Goal: Information Seeking & Learning: Learn about a topic

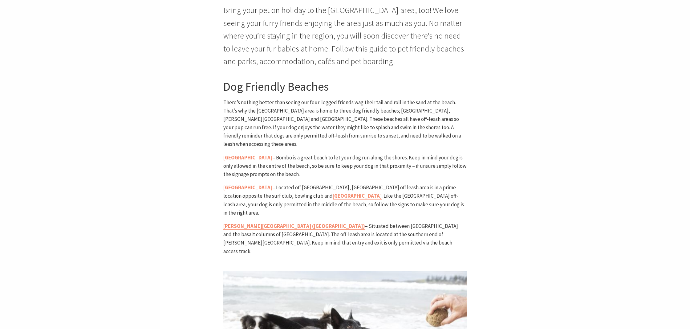
scroll to position [259, 0]
drag, startPoint x: 224, startPoint y: 101, endPoint x: 372, endPoint y: 104, distance: 148.3
click at [372, 104] on span "There’s nothing better than seeing our four-legged friends wag their tail and r…" at bounding box center [342, 123] width 238 height 49
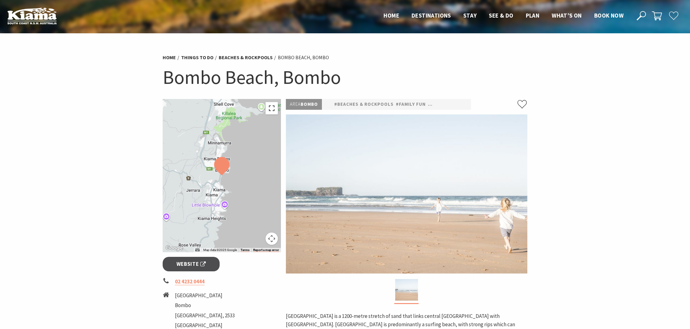
click at [275, 109] on button "Toggle fullscreen view" at bounding box center [272, 108] width 12 height 12
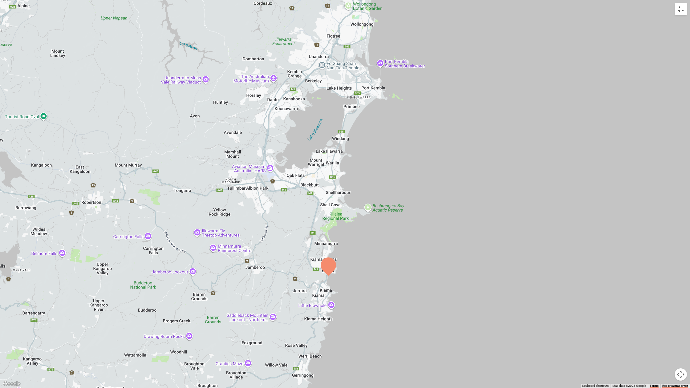
drag, startPoint x: 317, startPoint y: 267, endPoint x: 312, endPoint y: 312, distance: 45.3
click at [310, 315] on div at bounding box center [345, 194] width 690 height 388
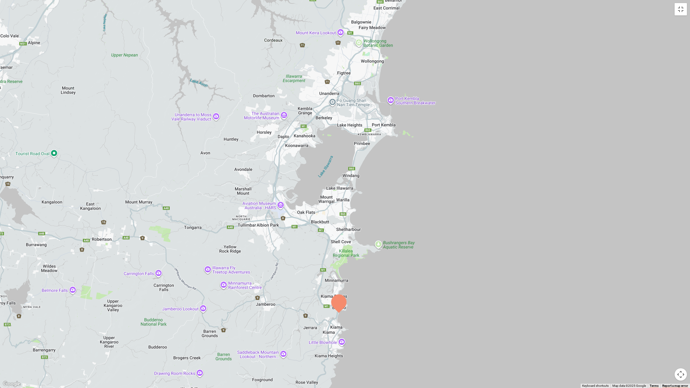
drag, startPoint x: 358, startPoint y: 237, endPoint x: 360, endPoint y: 256, distance: 19.3
click at [362, 250] on div at bounding box center [345, 194] width 690 height 388
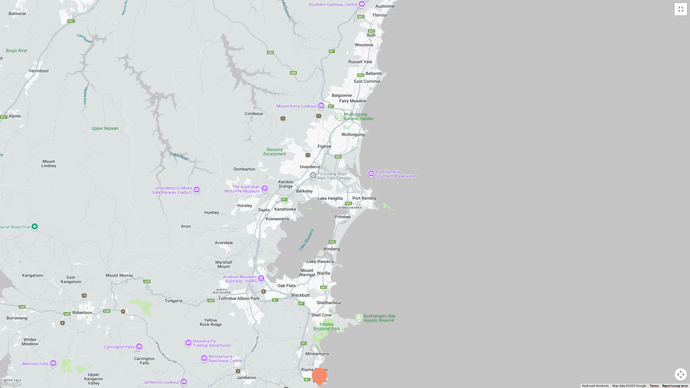
drag, startPoint x: 337, startPoint y: 113, endPoint x: 331, endPoint y: 209, distance: 96.4
click at [326, 215] on div at bounding box center [345, 194] width 690 height 388
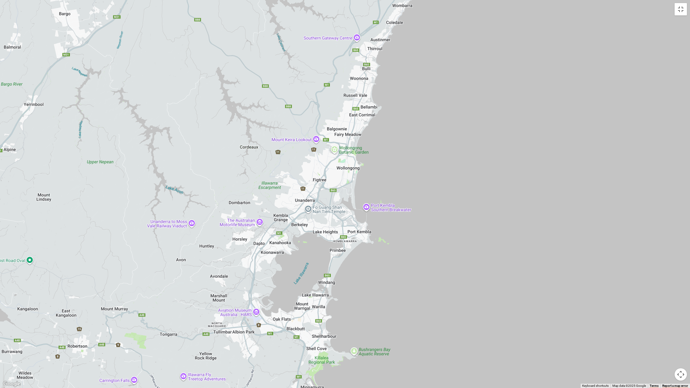
drag, startPoint x: 357, startPoint y: 192, endPoint x: 356, endPoint y: 200, distance: 8.1
click at [356, 201] on div at bounding box center [345, 194] width 690 height 388
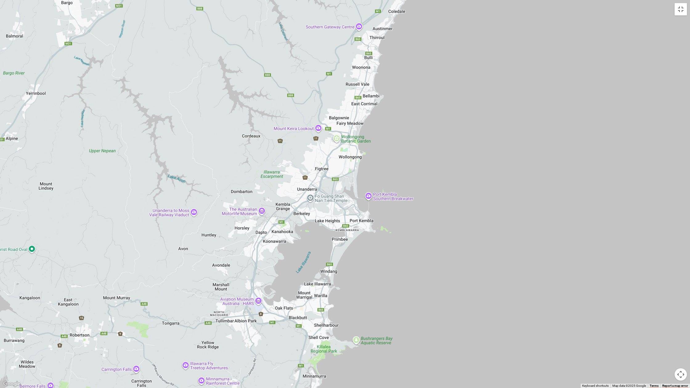
drag, startPoint x: 395, startPoint y: 124, endPoint x: 398, endPoint y: 86, distance: 38.1
click at [398, 86] on div at bounding box center [345, 194] width 690 height 388
